Goal: Obtain resource: Download file/media

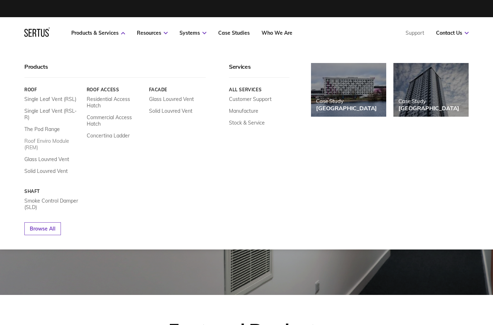
click at [35, 139] on link "Roof Enviro Module (REM)" at bounding box center [52, 144] width 57 height 13
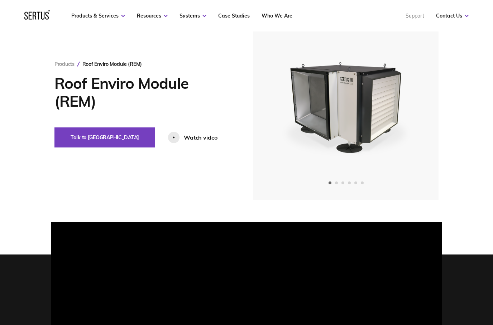
scroll to position [52, 0]
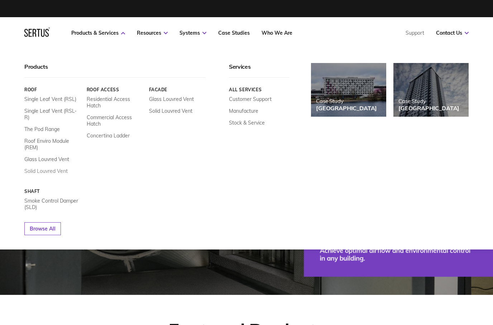
click at [32, 169] on link "Solid Louvred Vent" at bounding box center [45, 171] width 43 height 6
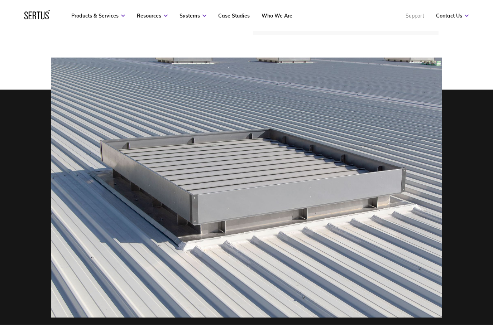
scroll to position [204, 0]
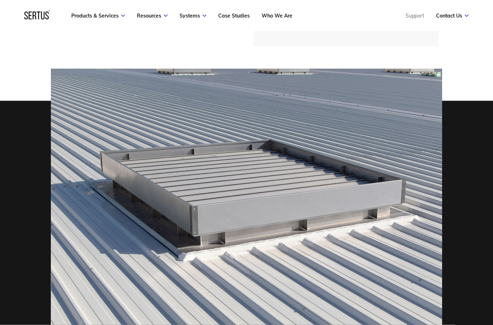
click at [425, 237] on img at bounding box center [246, 199] width 391 height 260
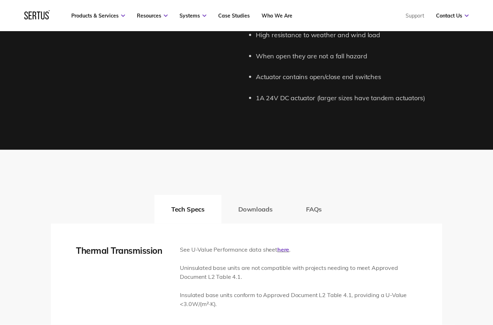
scroll to position [911, 0]
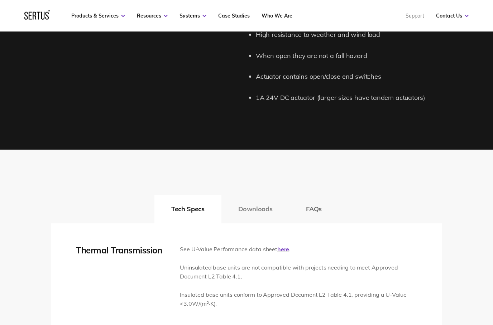
click at [246, 205] on button "Downloads" at bounding box center [255, 209] width 68 height 29
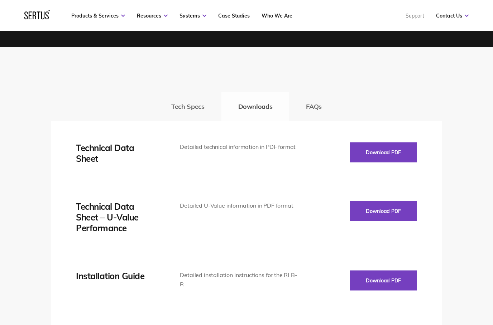
scroll to position [1014, 0]
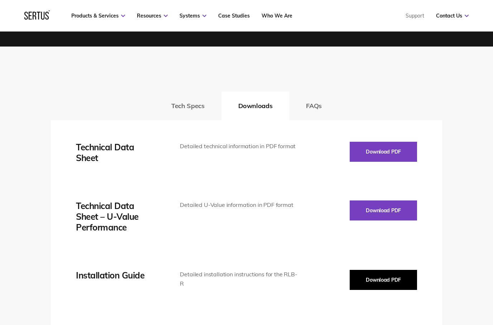
click at [394, 270] on button "Download PDF" at bounding box center [383, 280] width 67 height 20
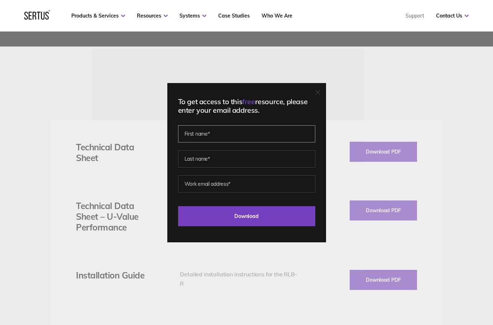
click at [194, 143] on input "text" at bounding box center [246, 133] width 137 height 17
type input "[PERSON_NAME]"
click at [195, 168] on input "text" at bounding box center [246, 158] width 137 height 17
type input "[PERSON_NAME]"
click at [201, 193] on input "email" at bounding box center [246, 184] width 137 height 17
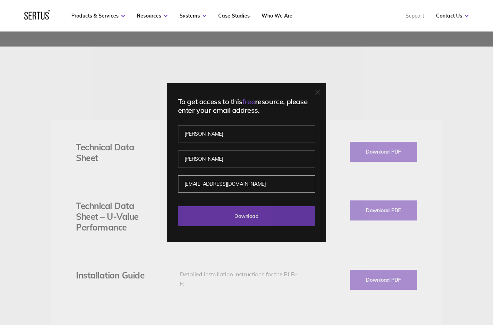
type input "[EMAIL_ADDRESS][DOMAIN_NAME]"
click at [285, 226] on input "Download" at bounding box center [246, 216] width 137 height 20
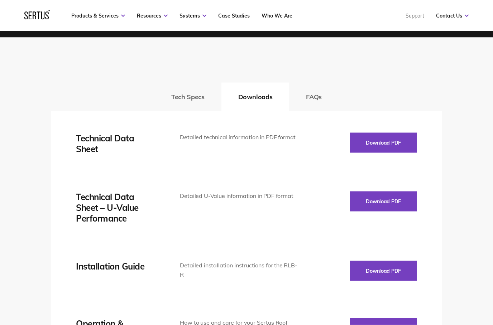
scroll to position [1024, 0]
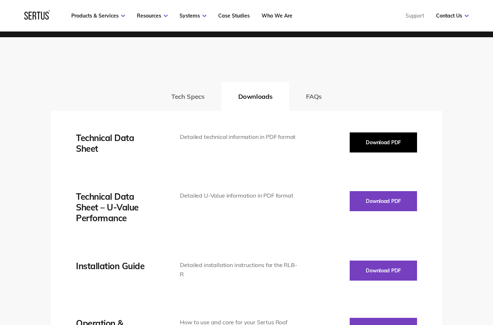
click at [411, 135] on button "Download PDF" at bounding box center [383, 143] width 67 height 20
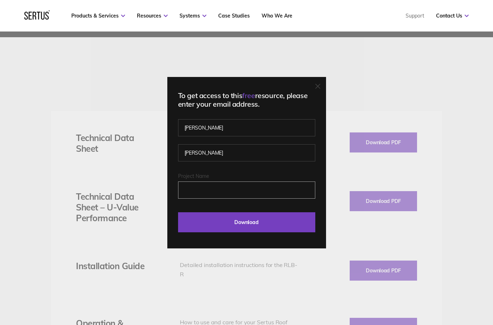
click at [193, 199] on input "Project Name" at bounding box center [246, 190] width 137 height 17
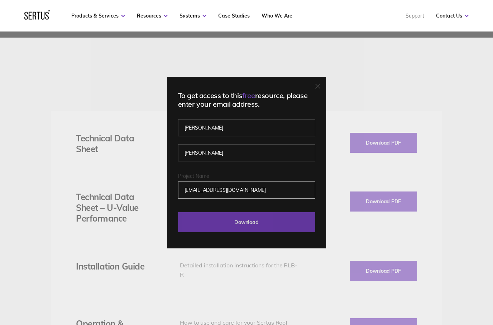
type input "[EMAIL_ADDRESS][DOMAIN_NAME]"
click at [265, 232] on input "Download" at bounding box center [246, 222] width 137 height 20
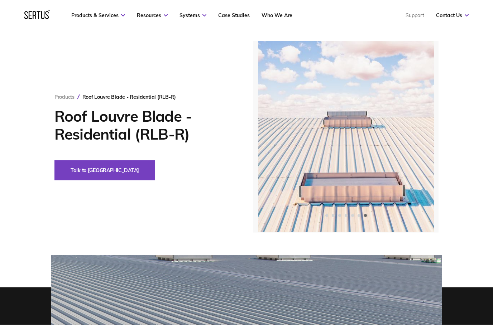
scroll to position [0, 0]
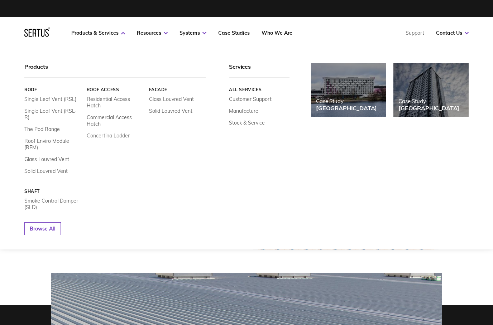
click at [93, 139] on link "Concertina Ladder" at bounding box center [108, 136] width 43 height 6
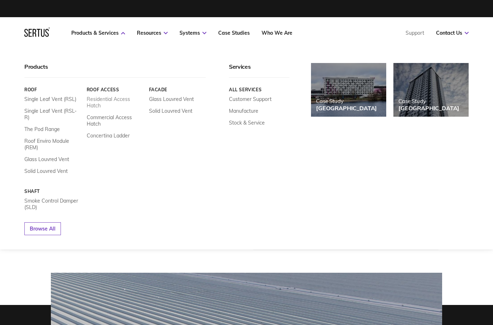
click at [97, 102] on link "Residential Access Hatch" at bounding box center [115, 102] width 57 height 13
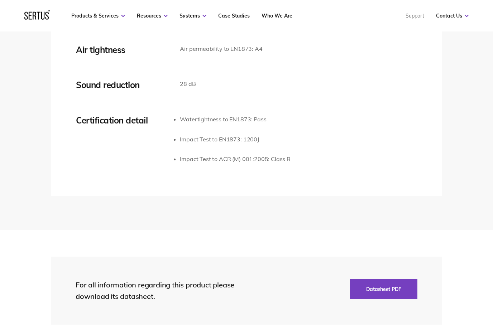
scroll to position [1249, 0]
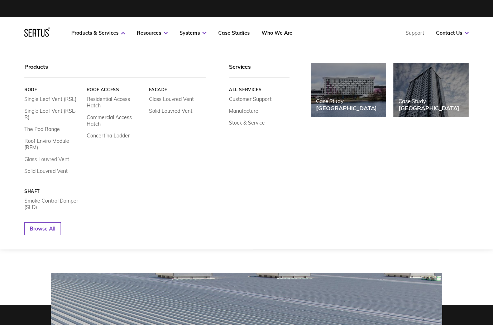
click at [30, 158] on link "Glass Louvred Vent" at bounding box center [46, 159] width 45 height 6
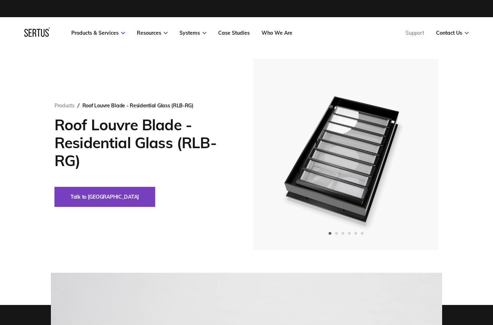
click at [423, 222] on img at bounding box center [346, 155] width 176 height 192
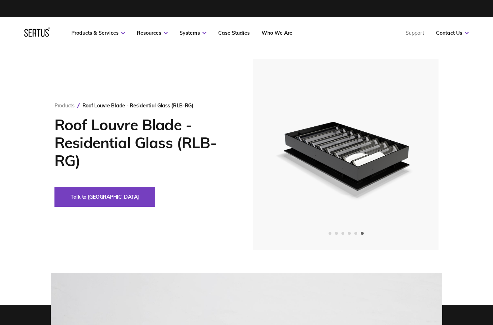
click at [25, 75] on div "Products Roof Louvre Blade - Residential Glass (RLB-RG) Roof Louvre Blade - Res…" at bounding box center [246, 155] width 493 height 192
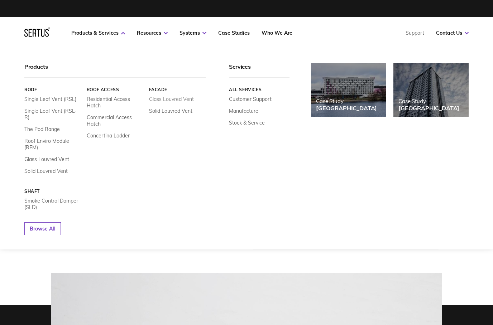
click at [156, 98] on link "Glass Louvred Vent" at bounding box center [171, 99] width 45 height 6
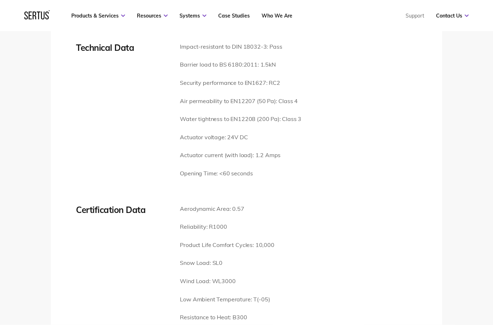
scroll to position [1524, 0]
